Goal: Information Seeking & Learning: Learn about a topic

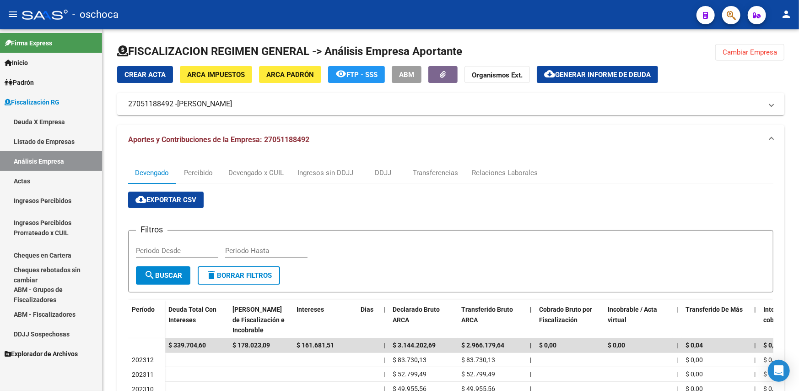
scroll to position [179, 0]
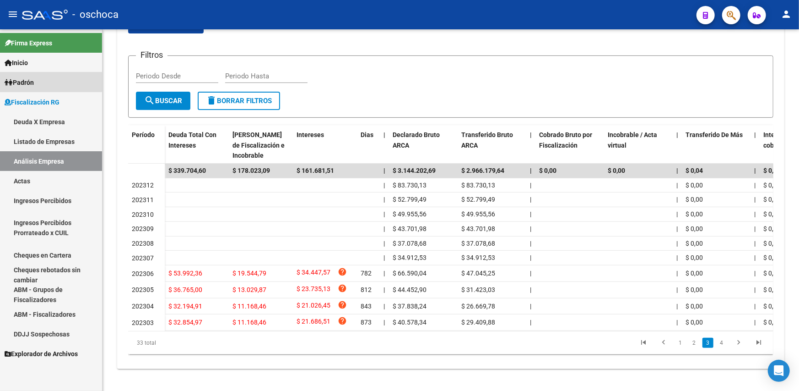
click at [32, 77] on span "Padrón" at bounding box center [19, 82] width 29 height 10
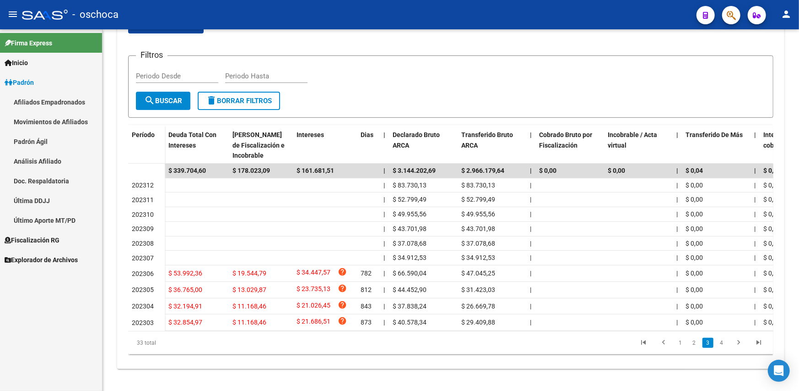
drag, startPoint x: 41, startPoint y: 119, endPoint x: 43, endPoint y: 123, distance: 4.9
click at [41, 119] on link "Movimientos de Afiliados" at bounding box center [51, 122] width 102 height 20
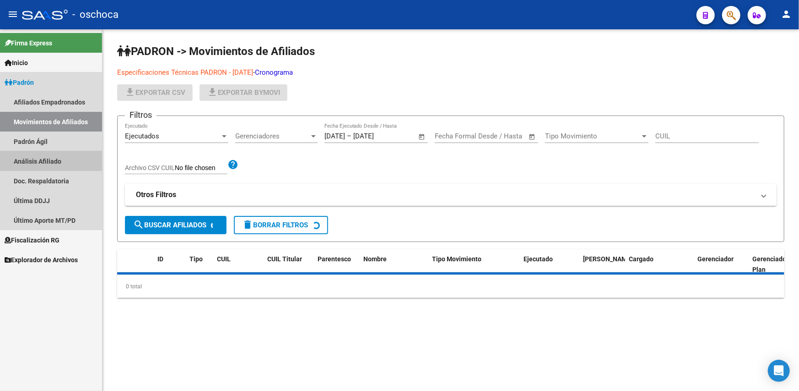
click at [44, 153] on link "Análisis Afiliado" at bounding box center [51, 161] width 102 height 20
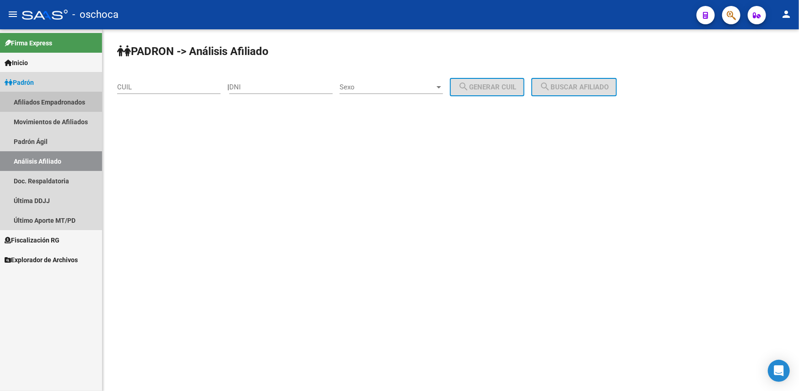
click at [48, 99] on link "Afiliados Empadronados" at bounding box center [51, 102] width 102 height 20
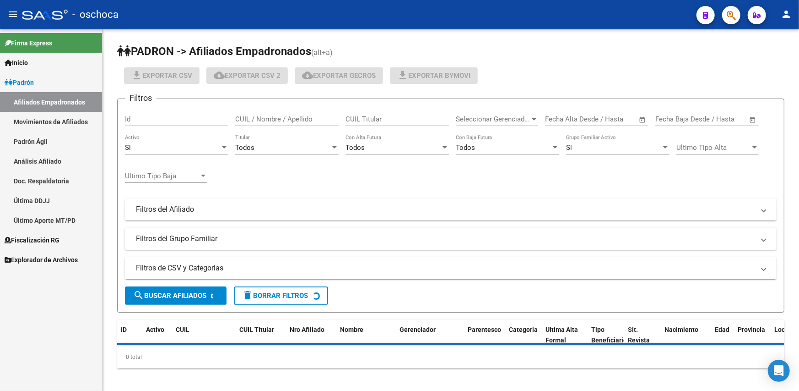
click at [42, 141] on link "Padrón Ágil" at bounding box center [51, 141] width 102 height 20
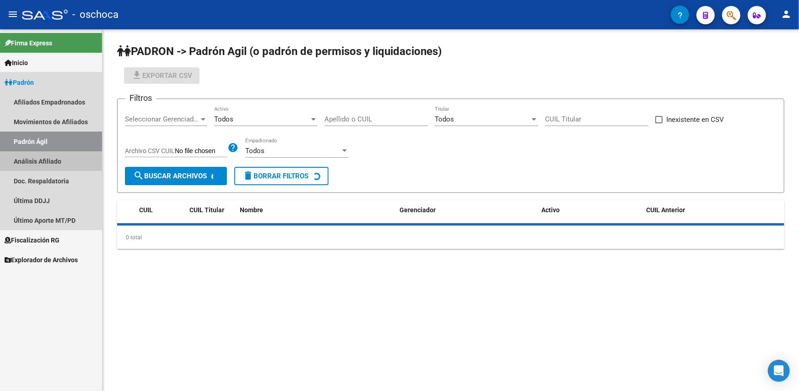
click at [43, 163] on link "Análisis Afiliado" at bounding box center [51, 161] width 102 height 20
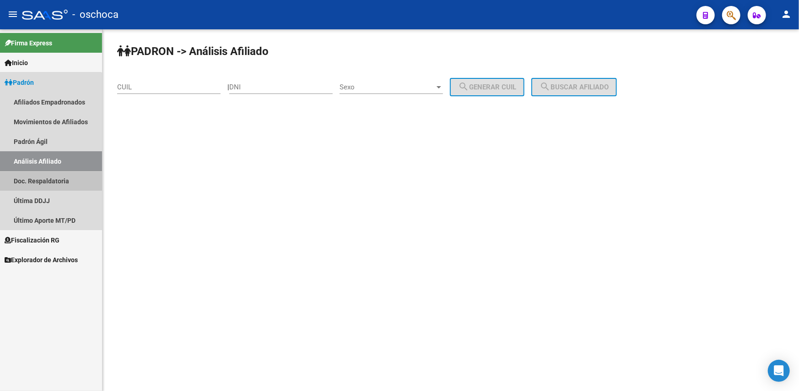
click at [43, 176] on link "Doc. Respaldatoria" at bounding box center [51, 181] width 102 height 20
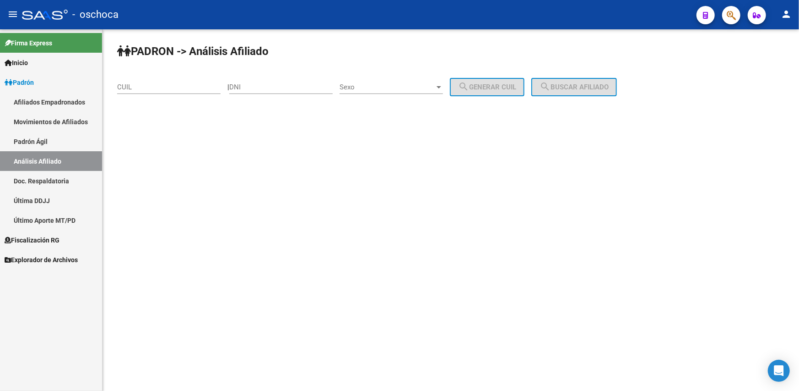
click at [34, 79] on span "Padrón" at bounding box center [19, 82] width 29 height 10
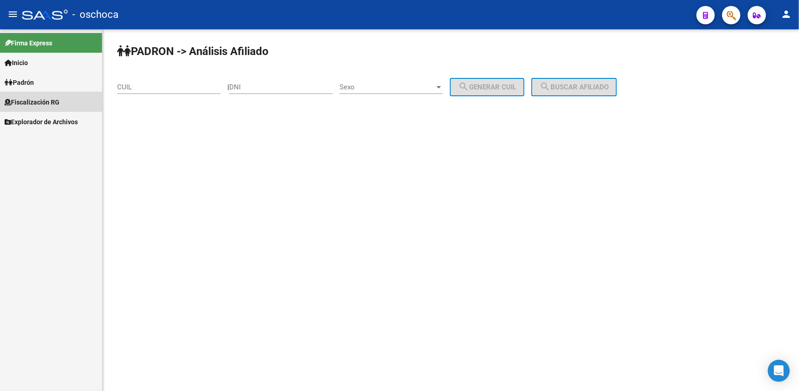
click at [43, 98] on span "Fiscalización RG" at bounding box center [32, 102] width 55 height 10
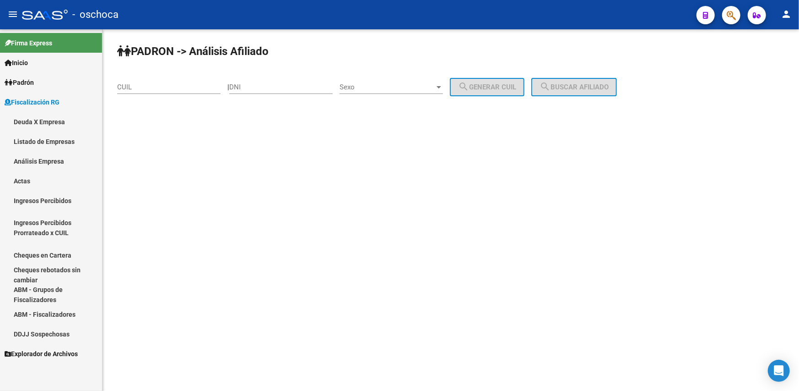
click at [34, 159] on link "Análisis Empresa" at bounding box center [51, 161] width 102 height 20
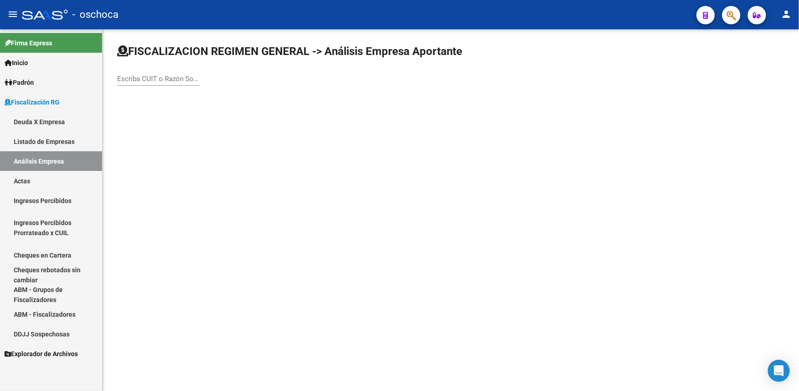
click at [157, 82] on input "Escriba CUIT o Razón Social para buscar" at bounding box center [158, 79] width 82 height 8
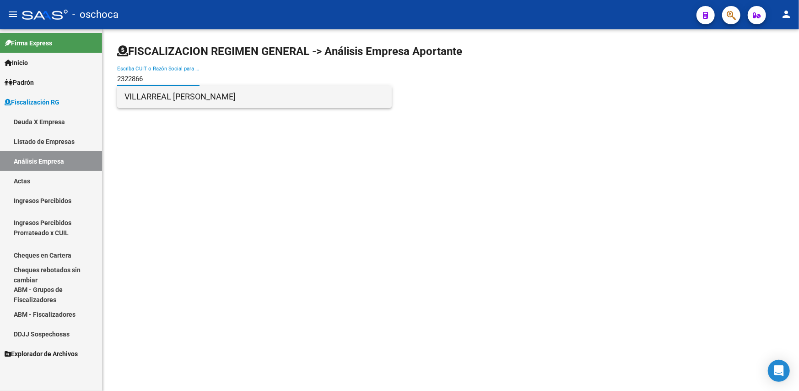
type input "2322866"
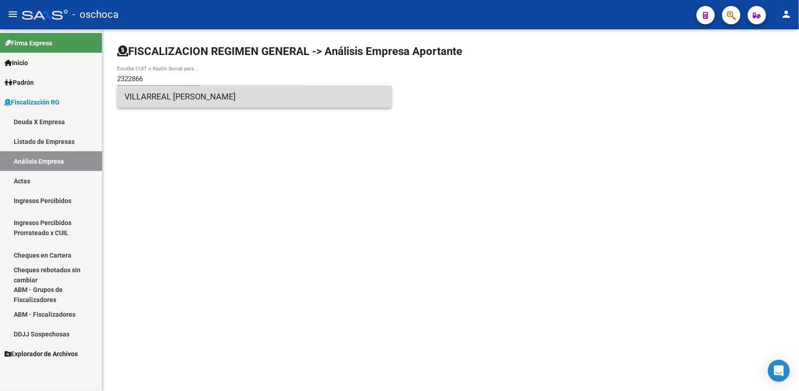
click at [174, 92] on span "VILLARREAL [PERSON_NAME]" at bounding box center [255, 97] width 260 height 22
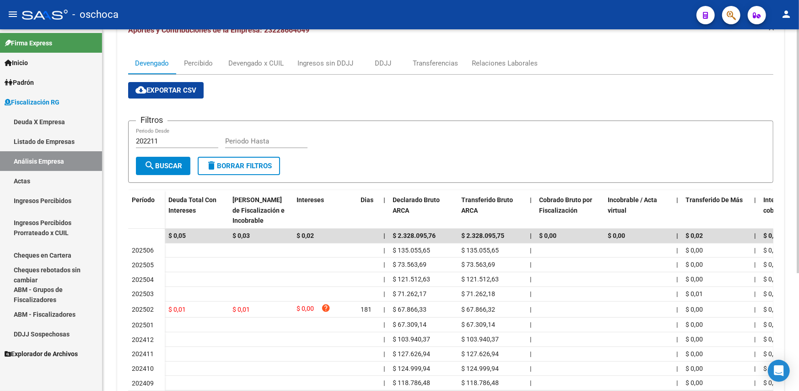
scroll to position [174, 0]
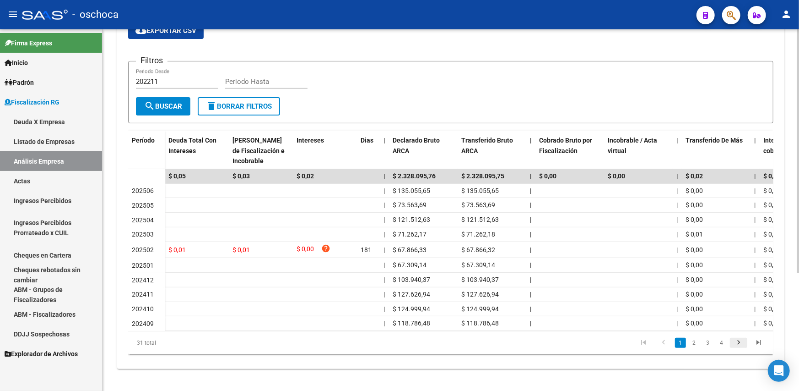
click at [736, 344] on icon "go to next page" at bounding box center [739, 343] width 12 height 11
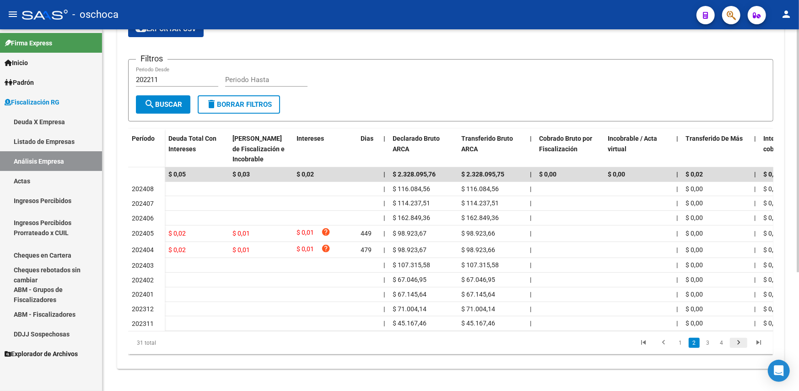
click at [736, 344] on icon "go to next page" at bounding box center [739, 343] width 12 height 11
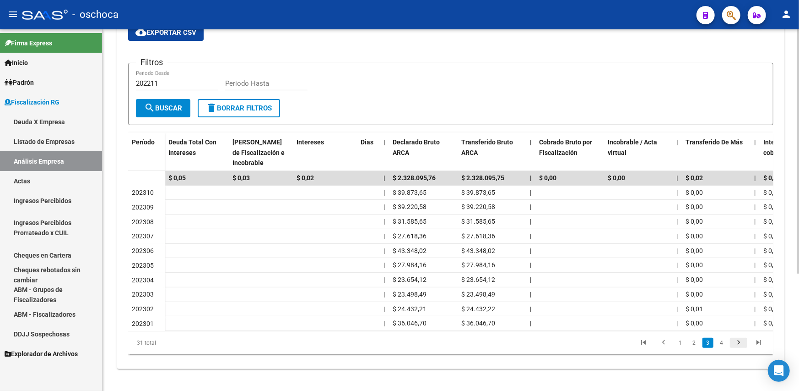
click at [736, 344] on icon "go to next page" at bounding box center [739, 343] width 12 height 11
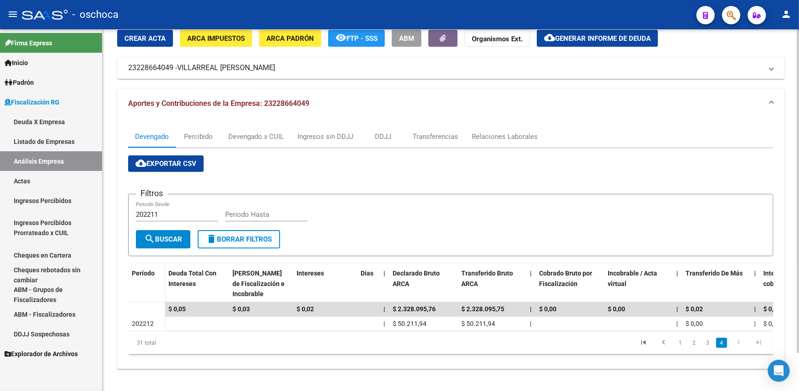
scroll to position [42, 0]
click at [667, 345] on icon "go to previous page" at bounding box center [664, 343] width 12 height 11
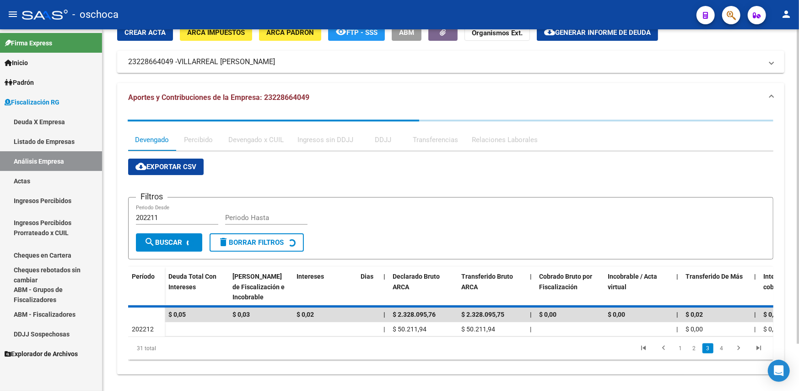
click at [667, 345] on div "31 total 1 2 3 4" at bounding box center [451, 347] width 646 height 23
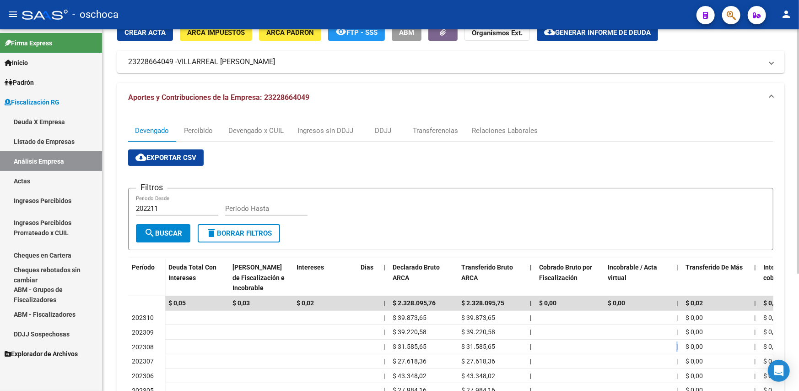
click at [667, 345] on datatable-body-cell at bounding box center [638, 346] width 69 height 14
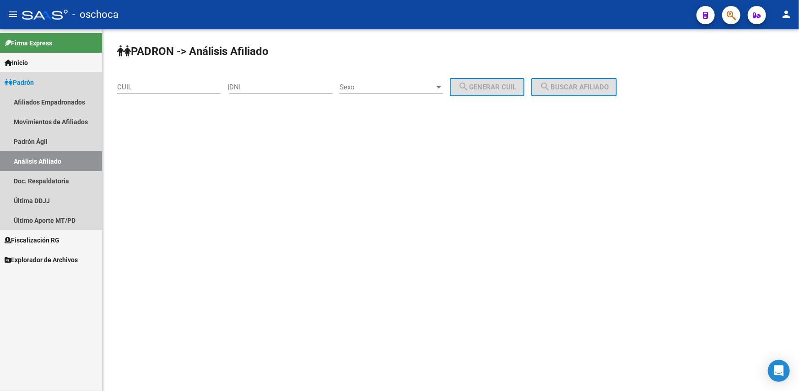
click at [26, 160] on link "Análisis Afiliado" at bounding box center [51, 161] width 102 height 20
click at [28, 143] on link "Padrón Ágil" at bounding box center [51, 141] width 102 height 20
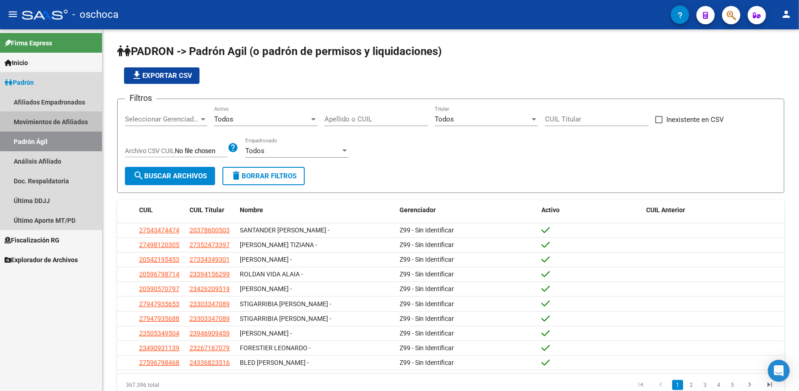
click at [34, 121] on link "Movimientos de Afiliados" at bounding box center [51, 122] width 102 height 20
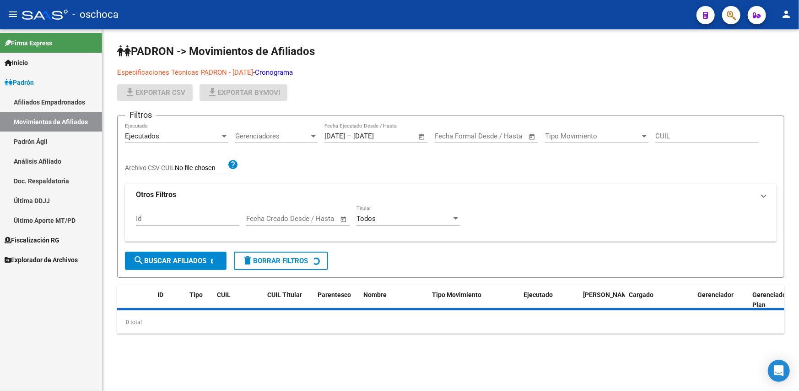
click at [41, 103] on link "Afiliados Empadronados" at bounding box center [51, 102] width 102 height 20
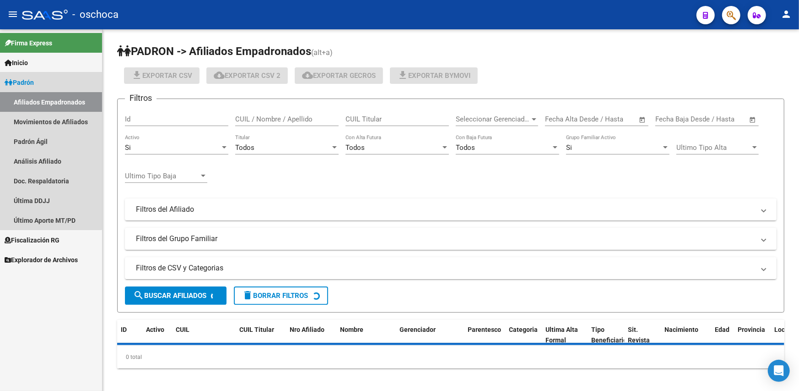
click at [31, 81] on span "Padrón" at bounding box center [19, 82] width 29 height 10
click at [36, 136] on link "Padrón Ágil" at bounding box center [51, 141] width 102 height 20
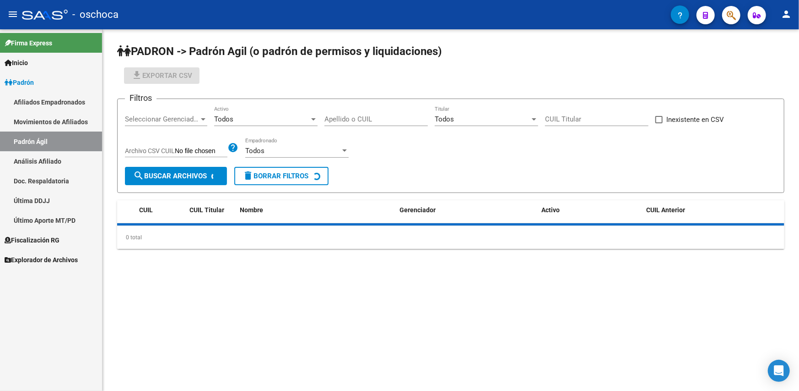
click at [34, 158] on link "Análisis Afiliado" at bounding box center [51, 161] width 102 height 20
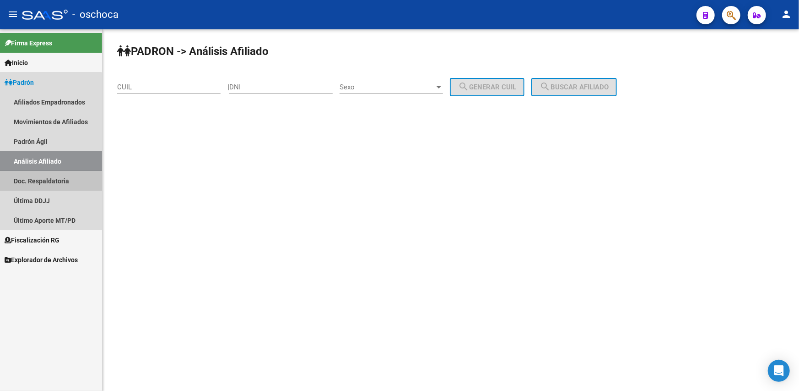
click at [36, 178] on link "Doc. Respaldatoria" at bounding box center [51, 181] width 102 height 20
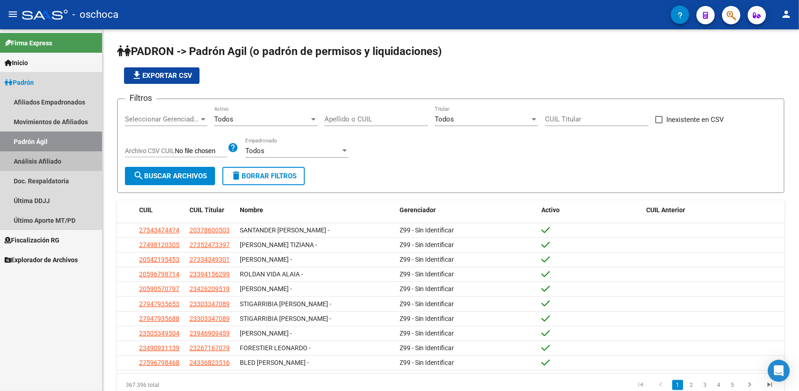
click at [37, 163] on link "Análisis Afiliado" at bounding box center [51, 161] width 102 height 20
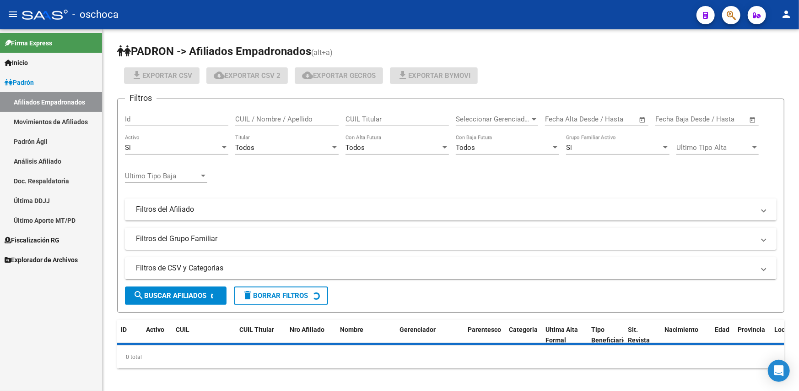
click at [24, 62] on span "Inicio" at bounding box center [16, 63] width 23 height 10
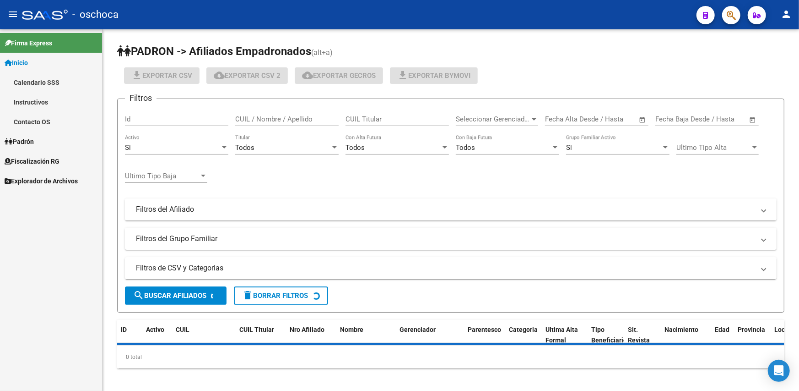
click at [32, 161] on span "Fiscalización RG" at bounding box center [32, 161] width 55 height 10
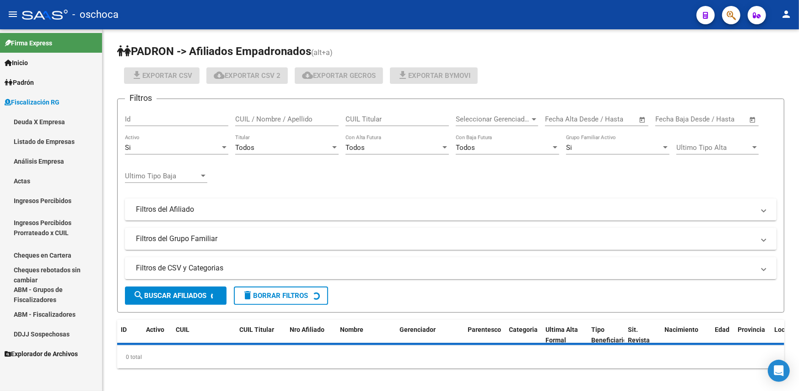
click at [60, 162] on link "Análisis Empresa" at bounding box center [51, 161] width 102 height 20
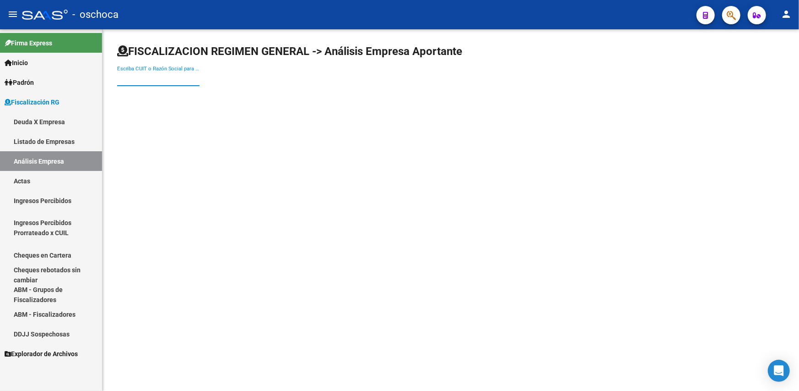
click at [132, 82] on input "Escriba CUIT o Razón Social para buscar" at bounding box center [158, 79] width 82 height 8
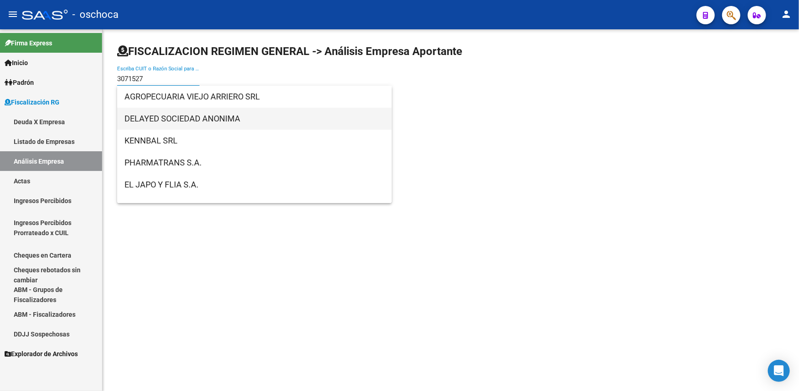
type input "3071527"
click at [139, 115] on span "DELAYED SOCIEDAD ANONIMA" at bounding box center [255, 119] width 260 height 22
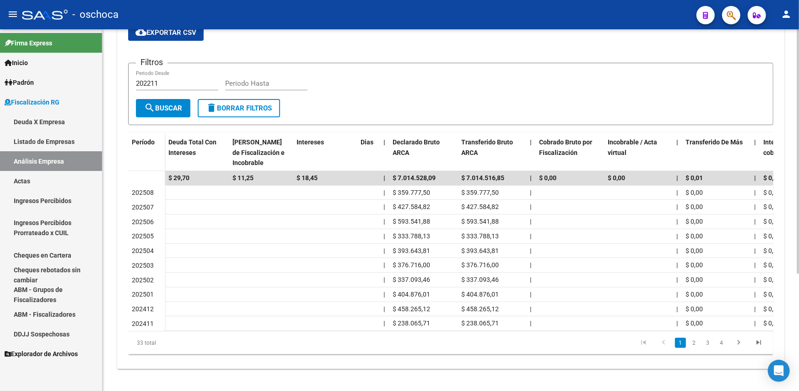
scroll to position [173, 0]
click at [733, 339] on icon "go to next page" at bounding box center [739, 343] width 12 height 11
click at [737, 343] on icon "go to next page" at bounding box center [739, 343] width 12 height 11
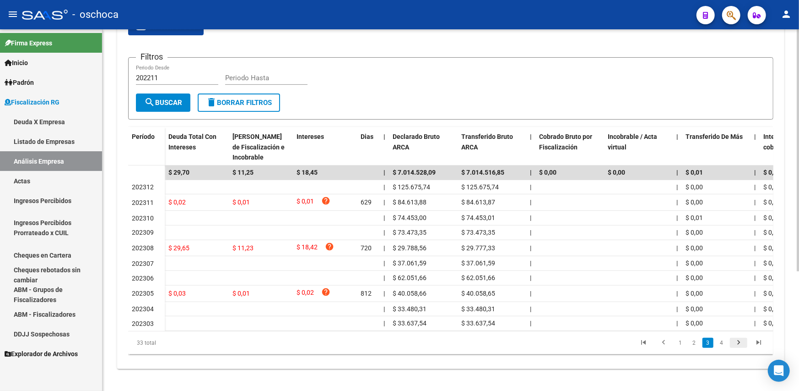
click at [737, 343] on icon "go to next page" at bounding box center [739, 343] width 12 height 11
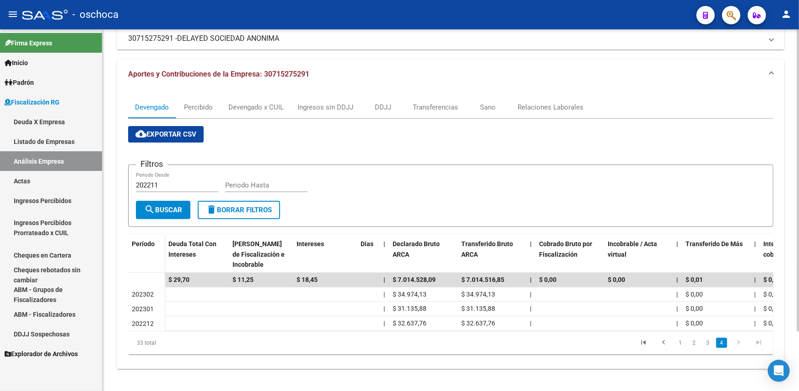
scroll to position [71, 0]
click at [662, 340] on icon "go to previous page" at bounding box center [664, 343] width 12 height 11
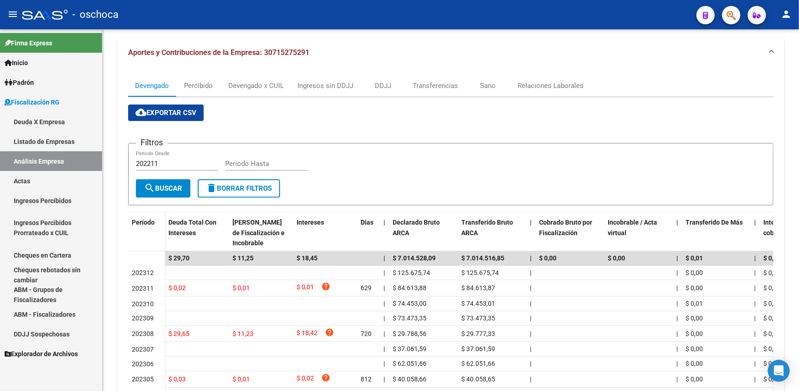
scroll to position [87, 0]
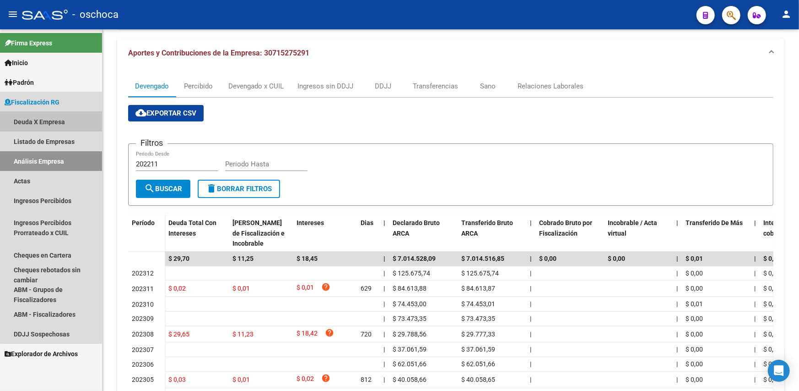
click at [59, 122] on link "Deuda X Empresa" at bounding box center [51, 122] width 102 height 20
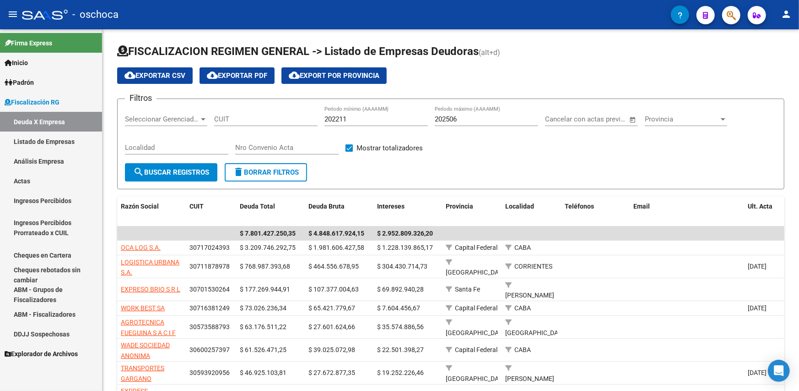
click at [71, 138] on link "Listado de Empresas" at bounding box center [51, 141] width 102 height 20
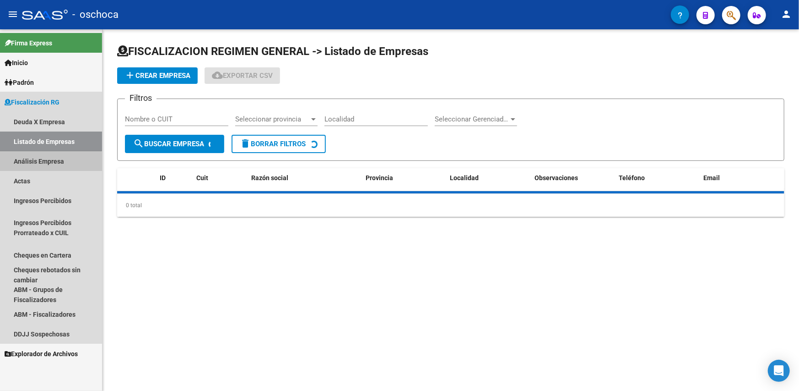
click at [50, 162] on link "Análisis Empresa" at bounding box center [51, 161] width 102 height 20
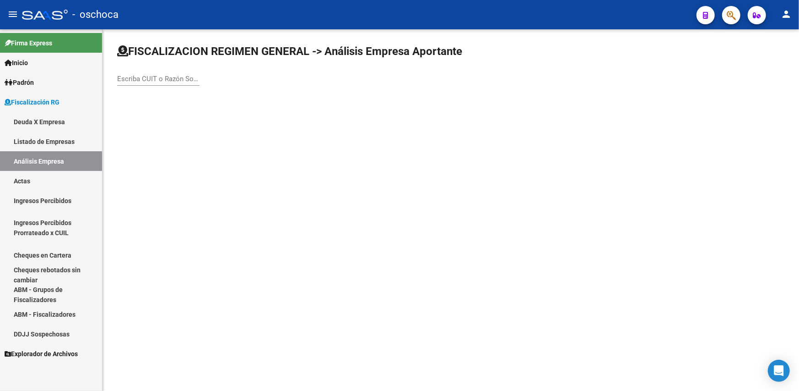
click at [150, 72] on div "Escriba CUIT o Razón Social para buscar" at bounding box center [158, 76] width 82 height 20
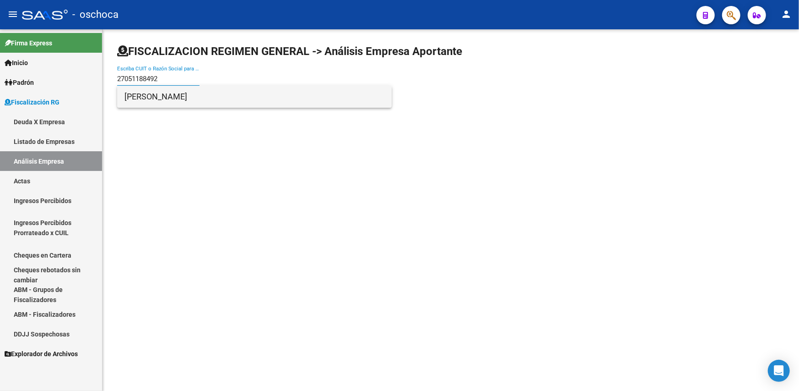
type input "27051188492"
click at [182, 104] on span "[PERSON_NAME]" at bounding box center [255, 97] width 260 height 22
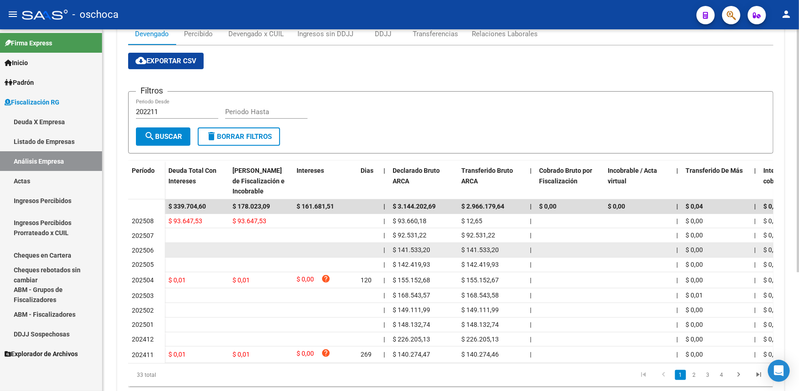
scroll to position [176, 0]
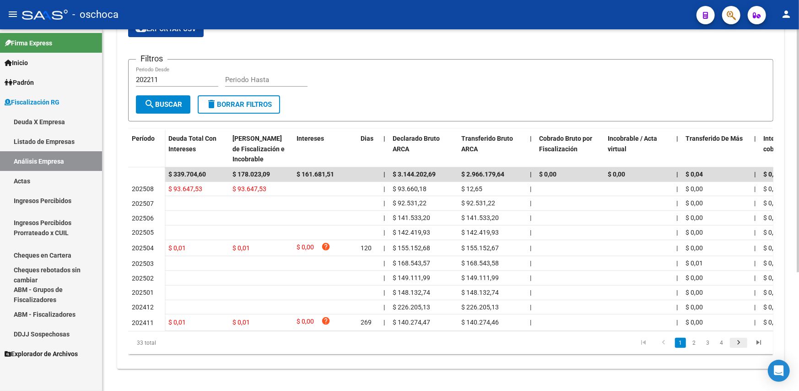
click at [742, 341] on icon "go to next page" at bounding box center [739, 343] width 12 height 11
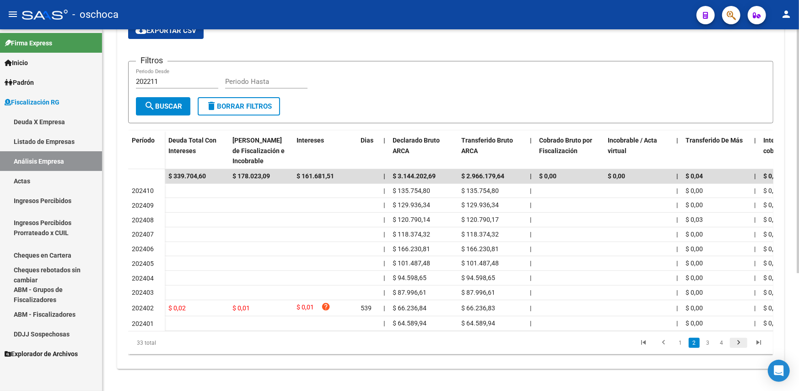
click at [737, 342] on icon "go to next page" at bounding box center [739, 343] width 12 height 11
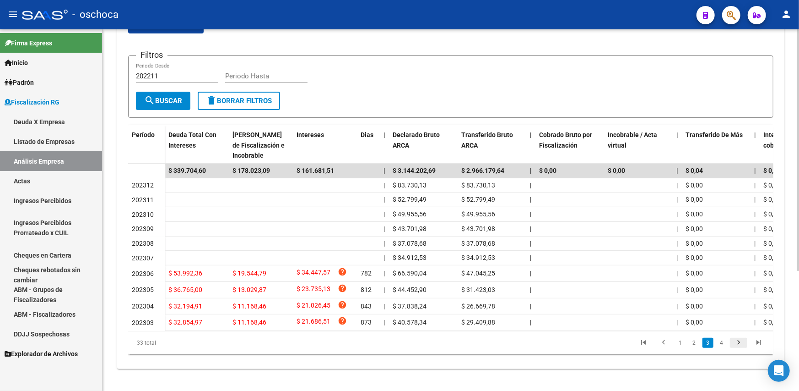
click at [743, 347] on icon "go to next page" at bounding box center [739, 343] width 12 height 11
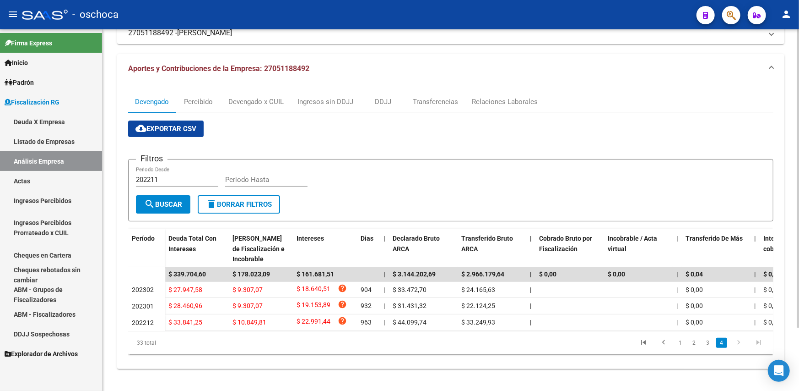
scroll to position [0, 0]
